Goal: Task Accomplishment & Management: Use online tool/utility

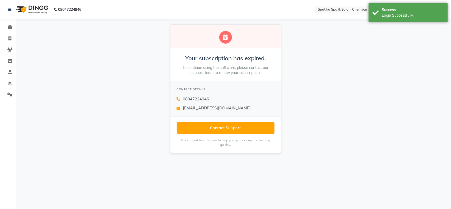
select select "en"
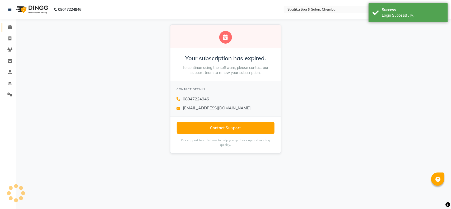
click at [4, 27] on link "Calendar" at bounding box center [8, 27] width 13 height 9
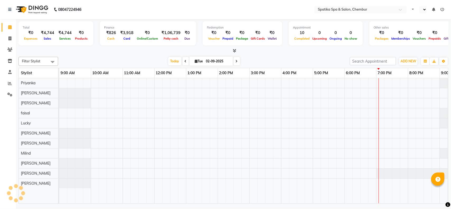
select select "en"
